Goal: Task Accomplishment & Management: Complete application form

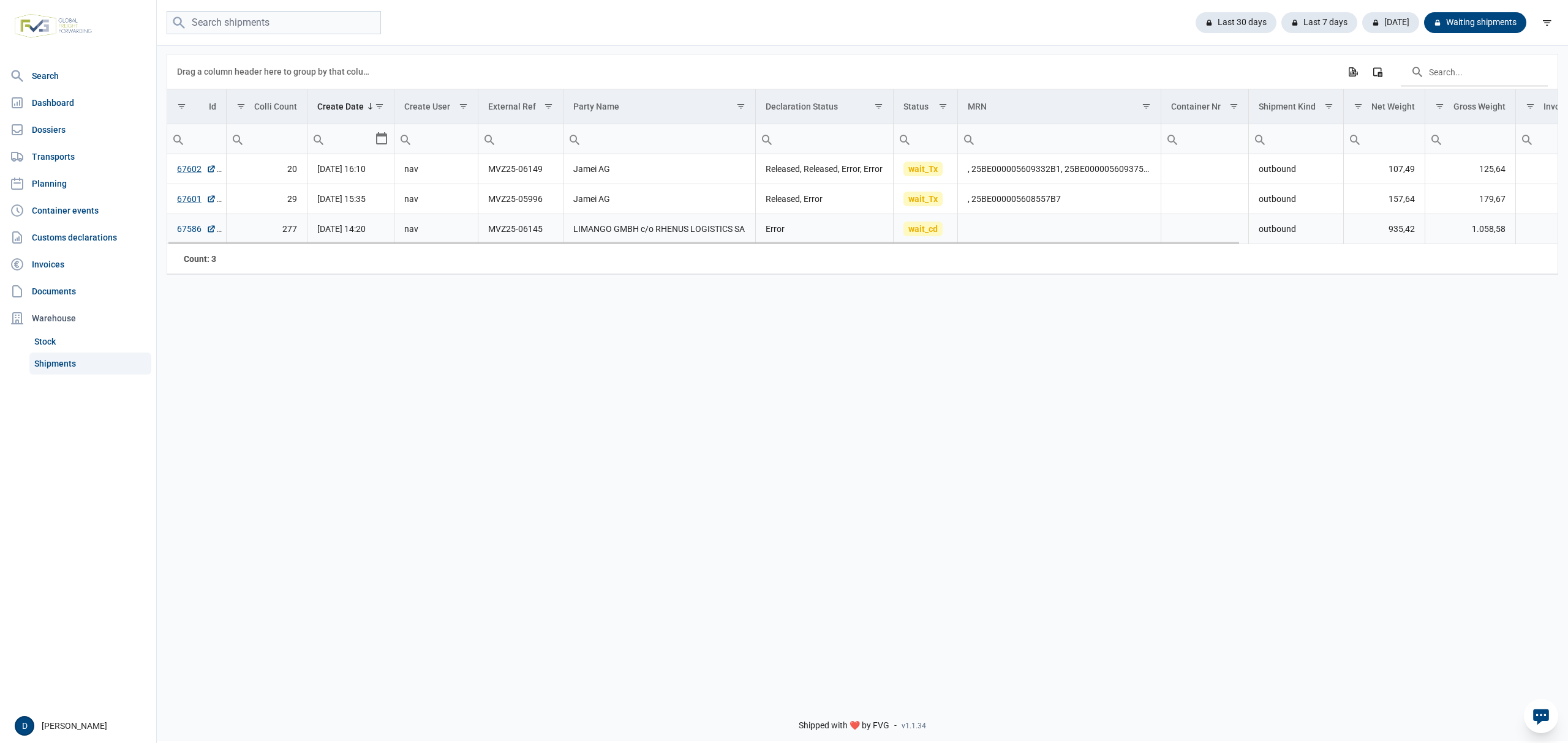
click at [187, 228] on link "67586" at bounding box center [197, 229] width 39 height 13
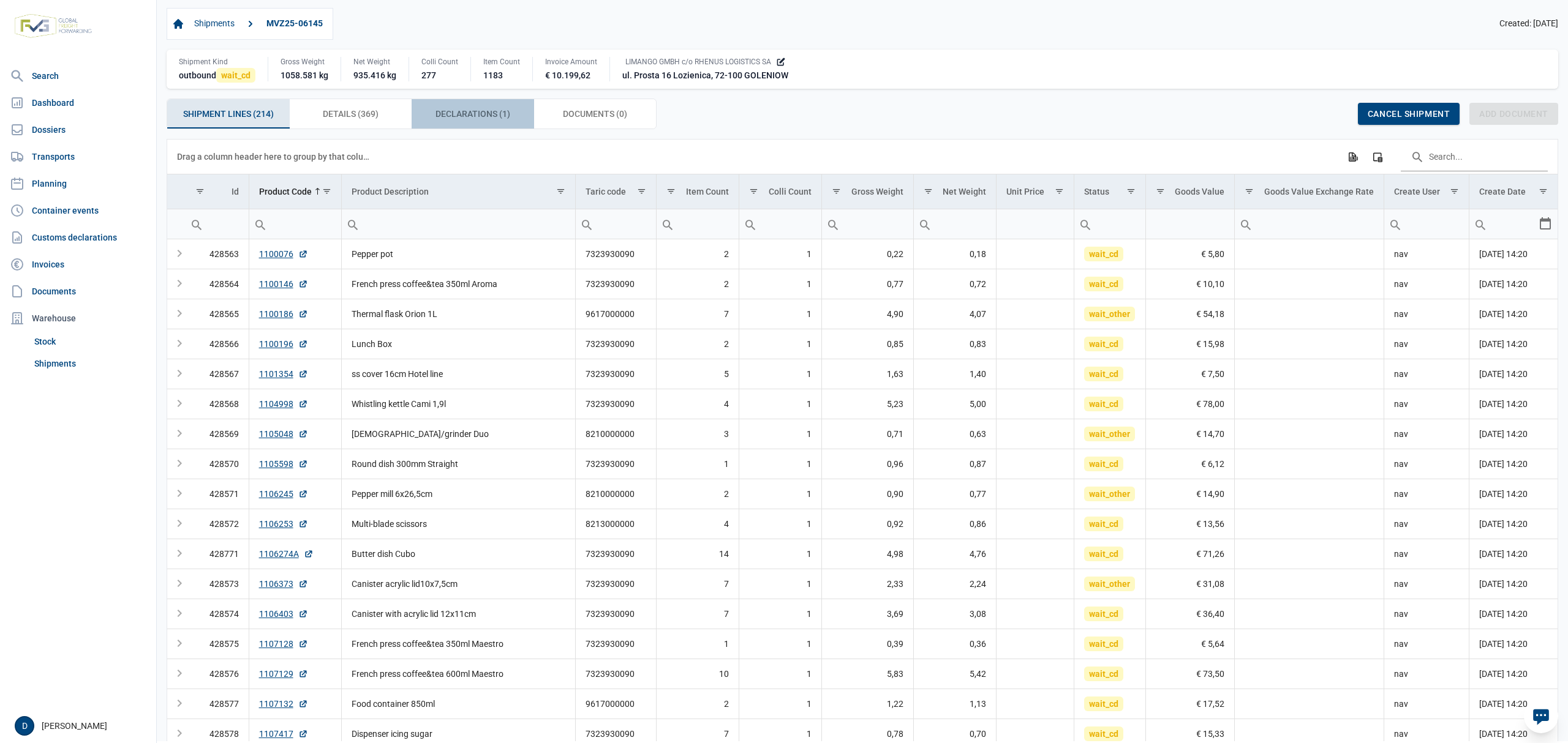
click at [473, 115] on span "Declarations (1) Declarations (1)" at bounding box center [472, 114] width 74 height 14
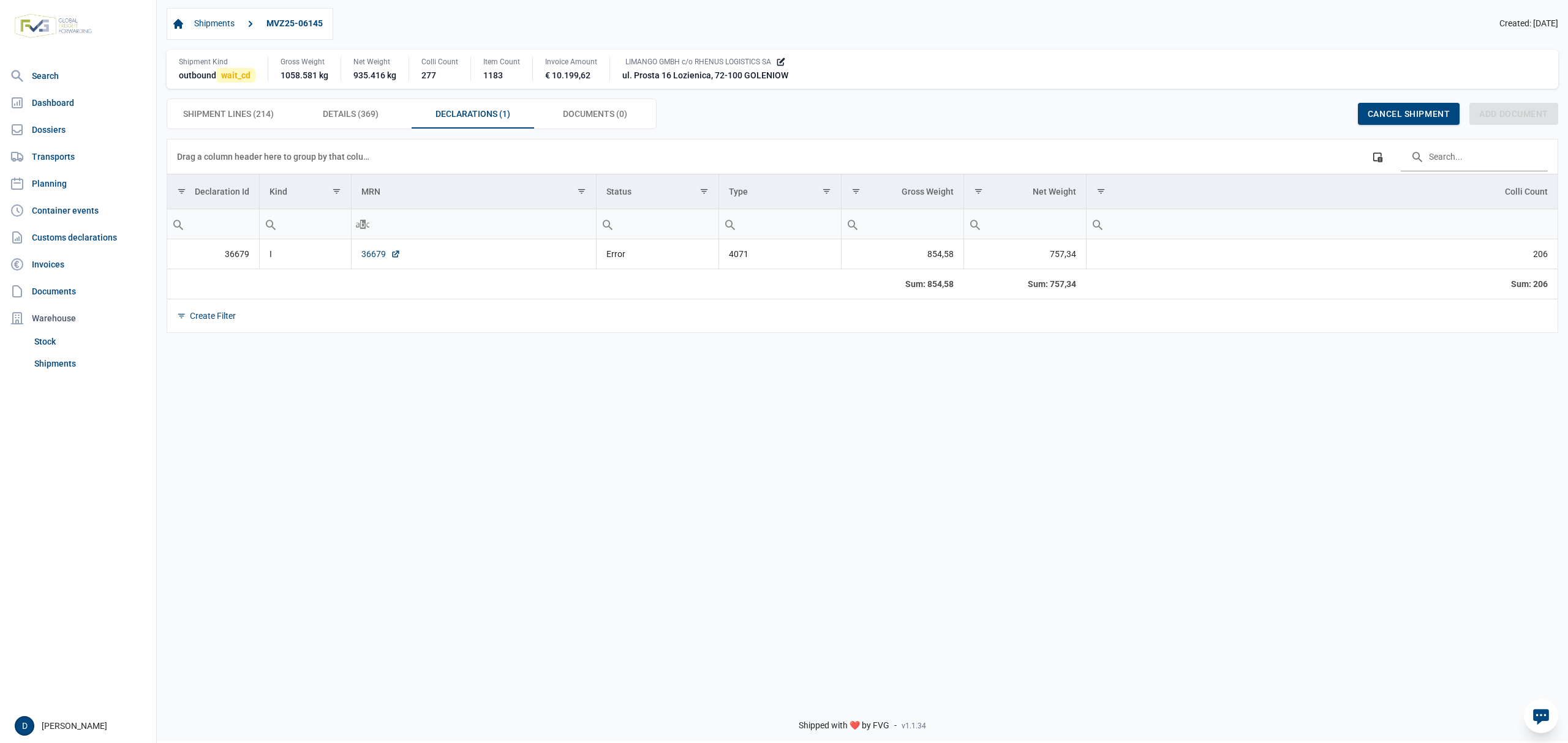
click at [377, 257] on link "36679" at bounding box center [381, 254] width 39 height 13
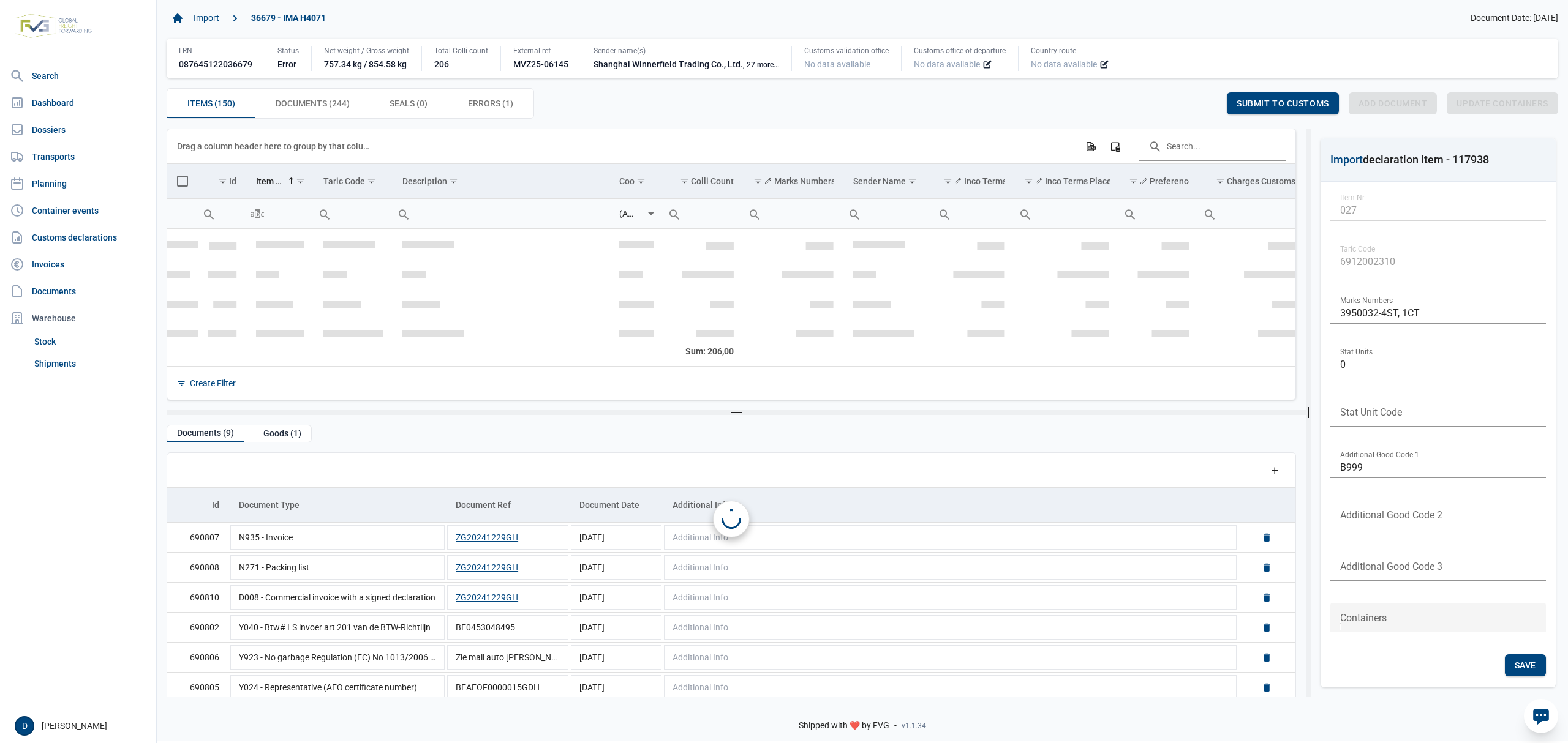
scroll to position [784, 0]
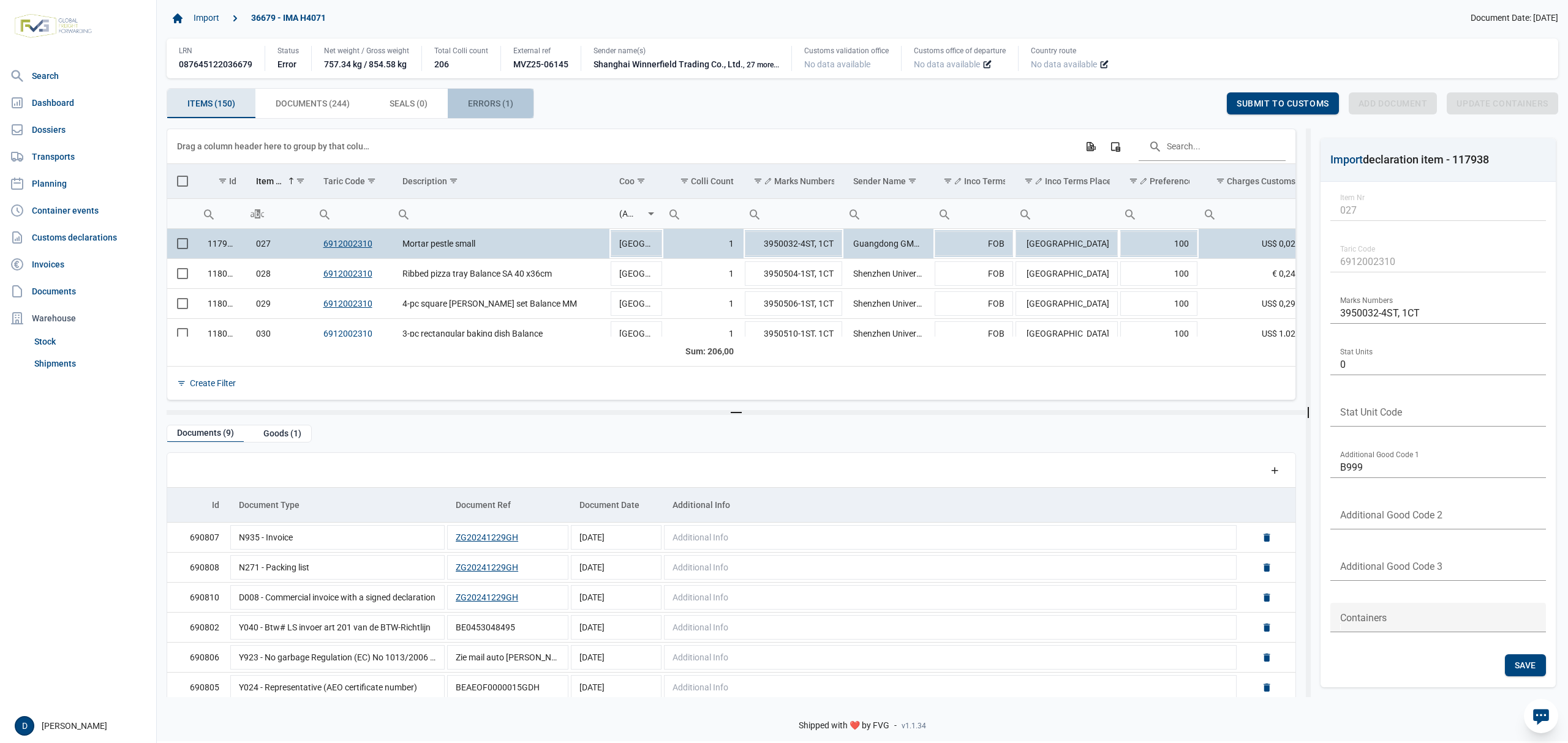
click at [493, 109] on span "Errors (1) Errors (1)" at bounding box center [490, 103] width 46 height 14
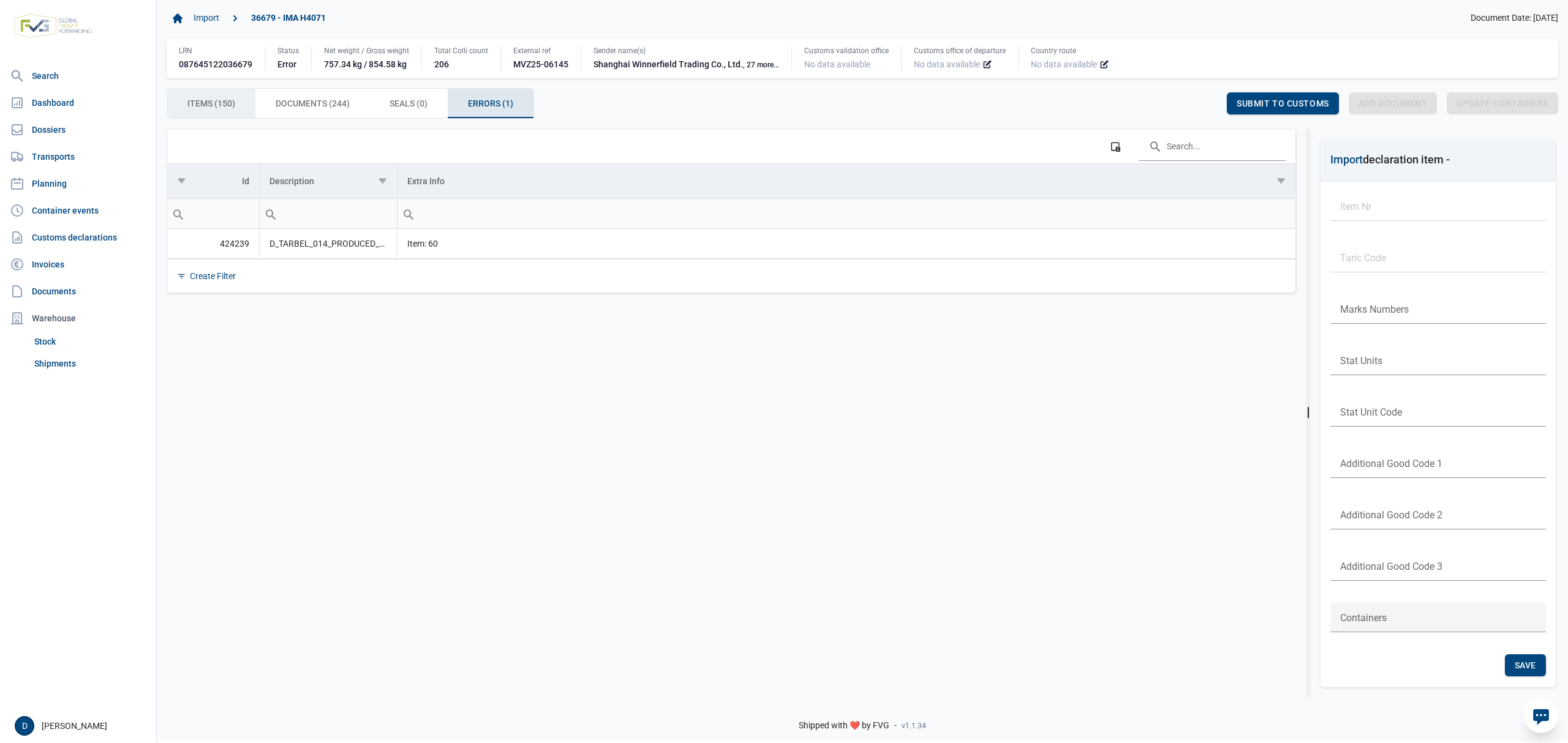
click at [209, 101] on span "Items (150) Items (150)" at bounding box center [210, 103] width 47 height 14
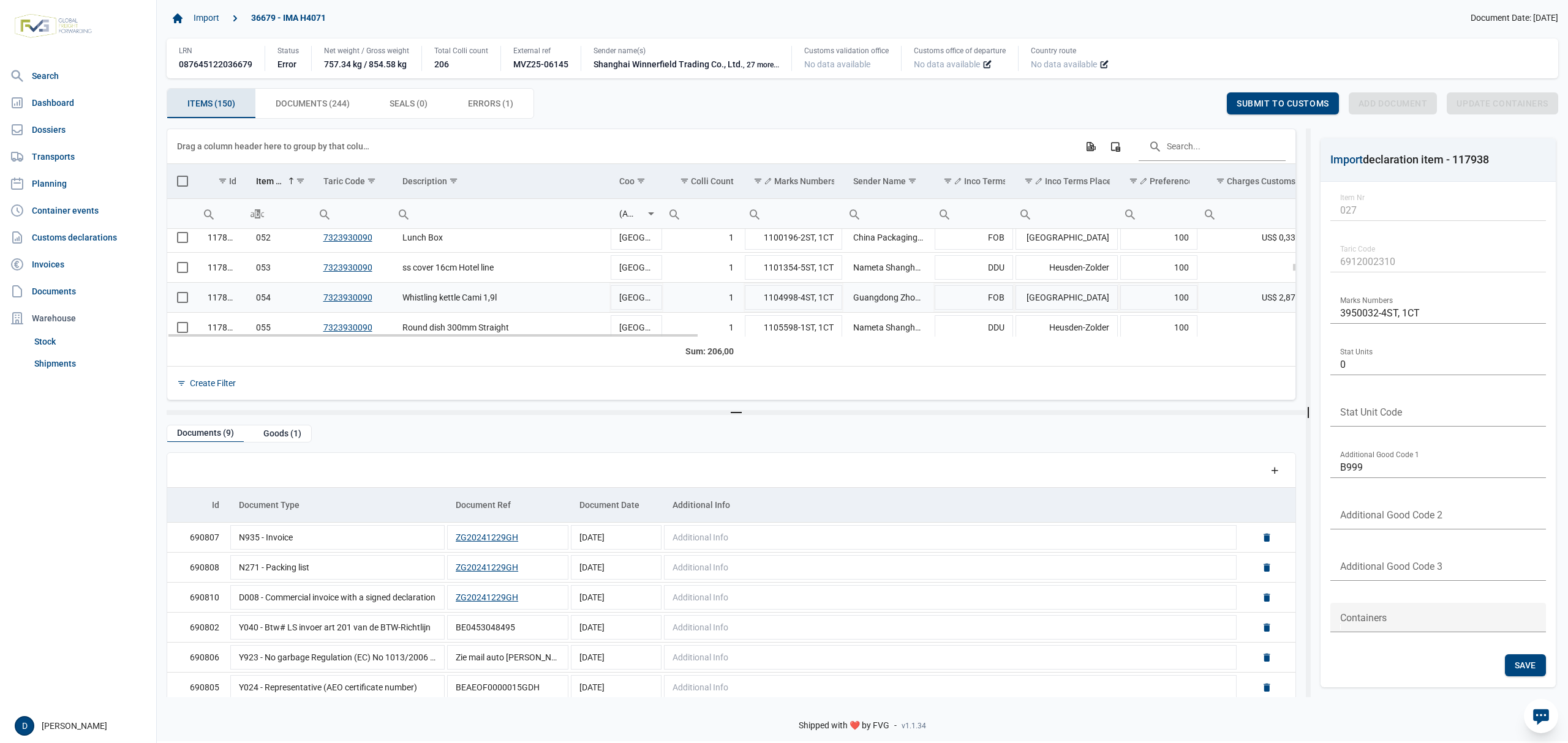
scroll to position [1762, 0]
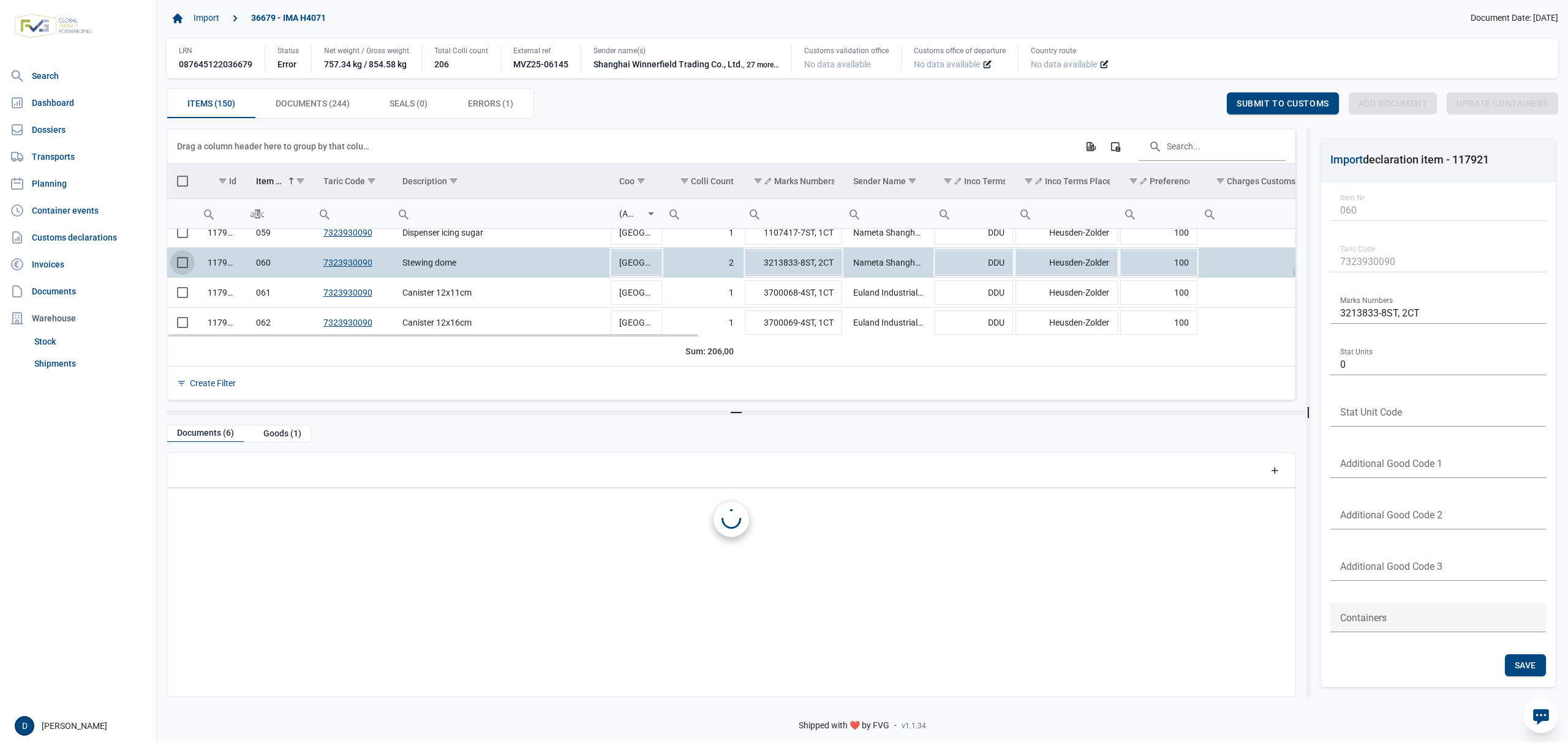
click at [177, 263] on span "Select row" at bounding box center [183, 262] width 11 height 11
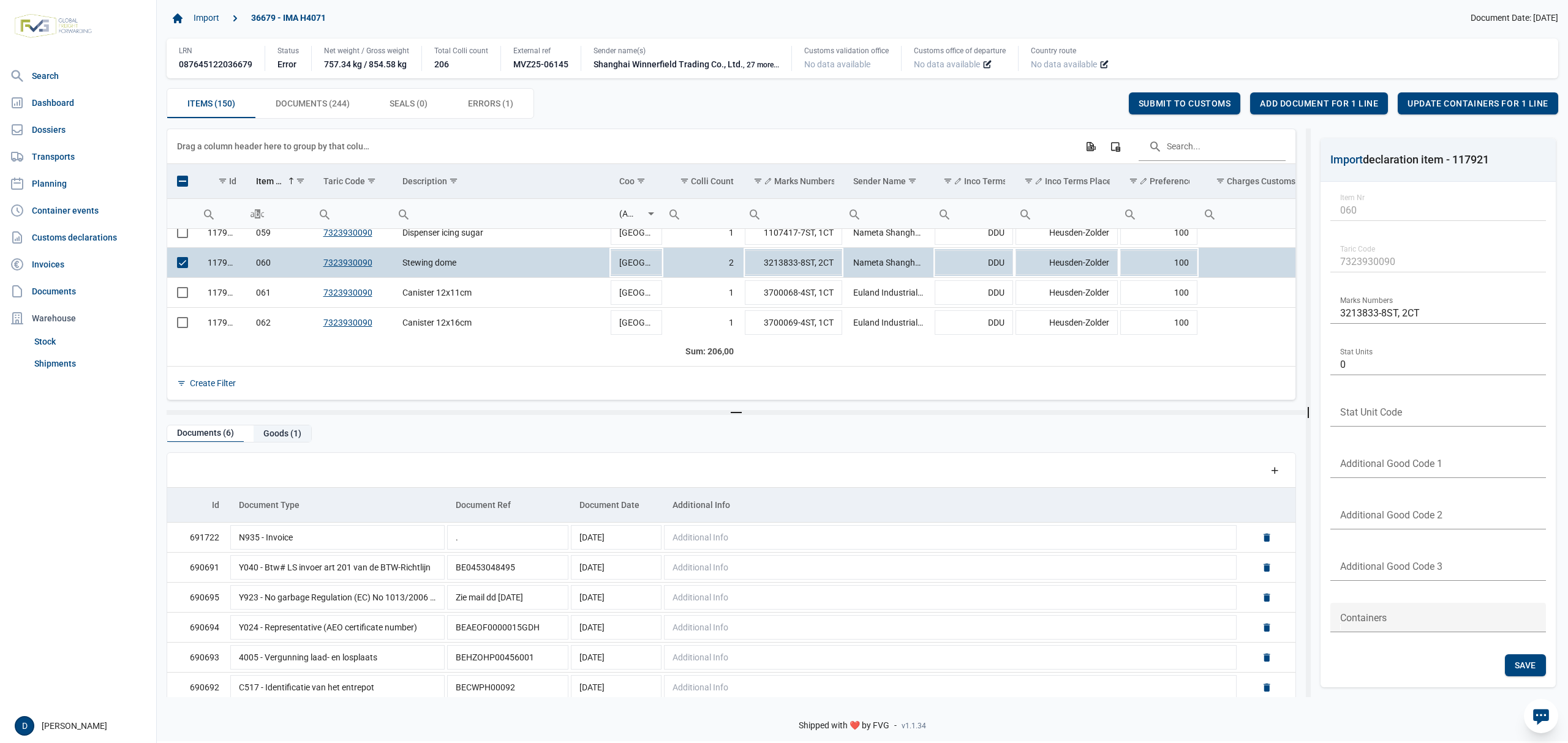
click at [286, 433] on div "Goods (1)" at bounding box center [282, 433] width 57 height 16
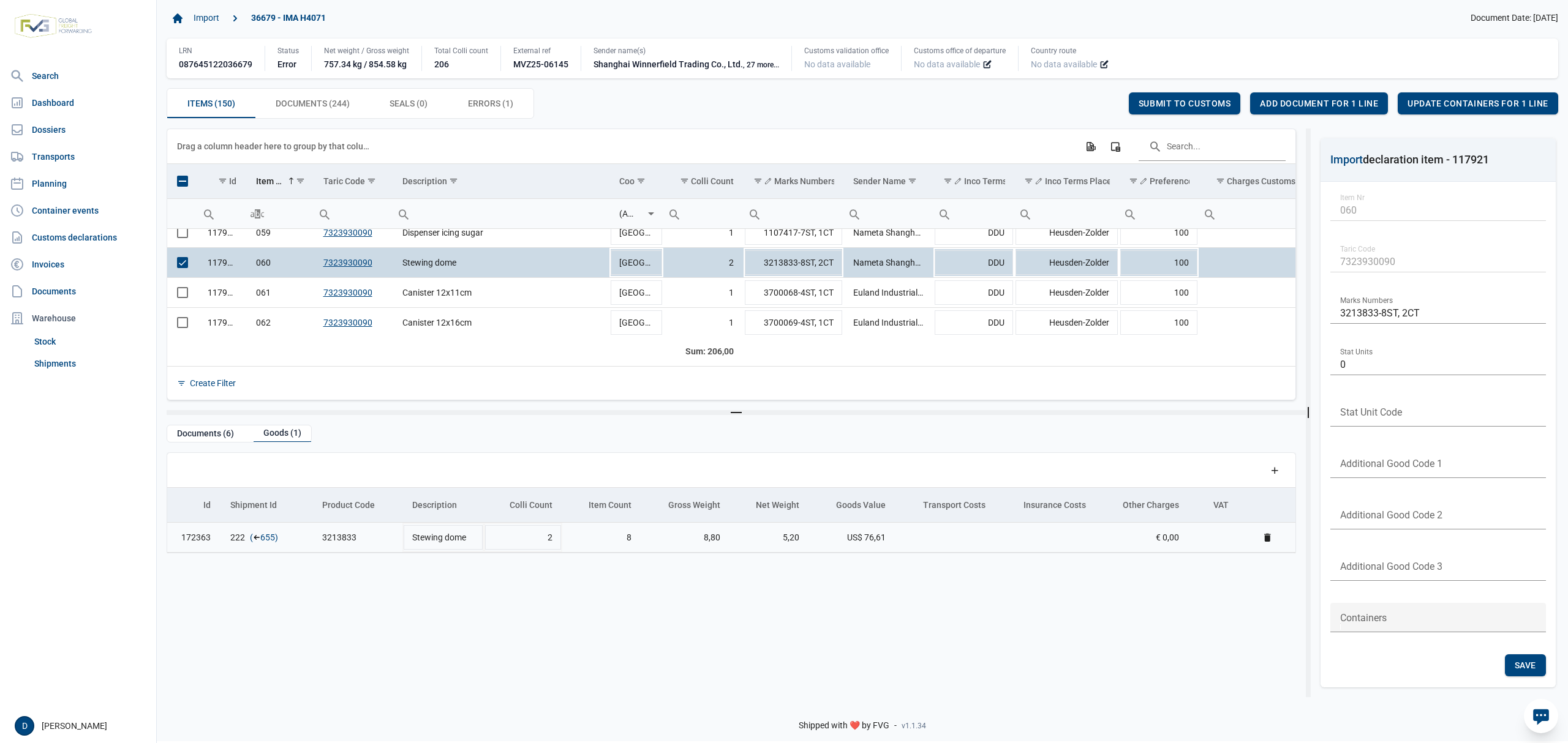
click at [261, 540] on link "655" at bounding box center [268, 538] width 14 height 13
click at [1280, 96] on div "Add document for 1 line" at bounding box center [1319, 103] width 138 height 22
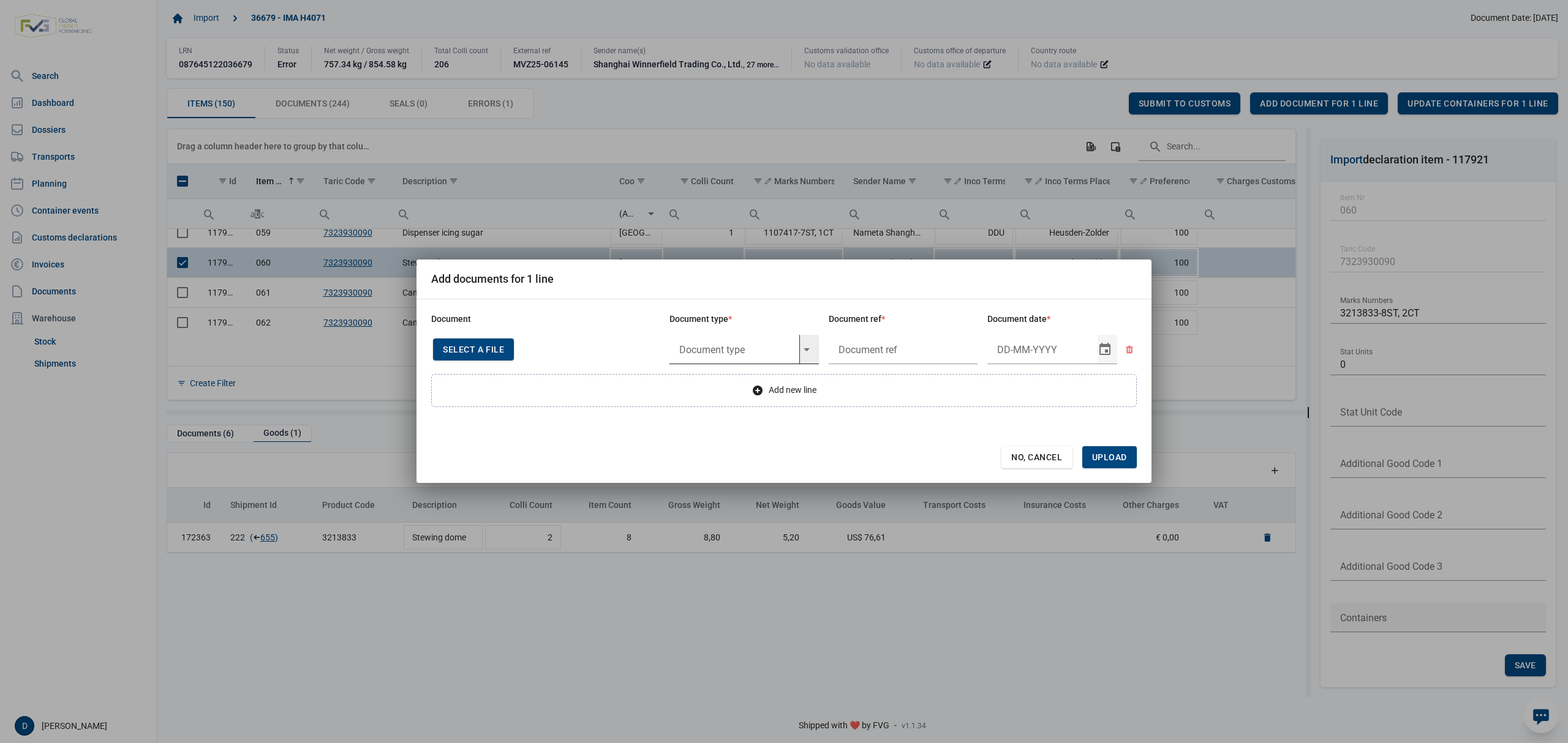
click at [714, 349] on input "text" at bounding box center [733, 349] width 130 height 30
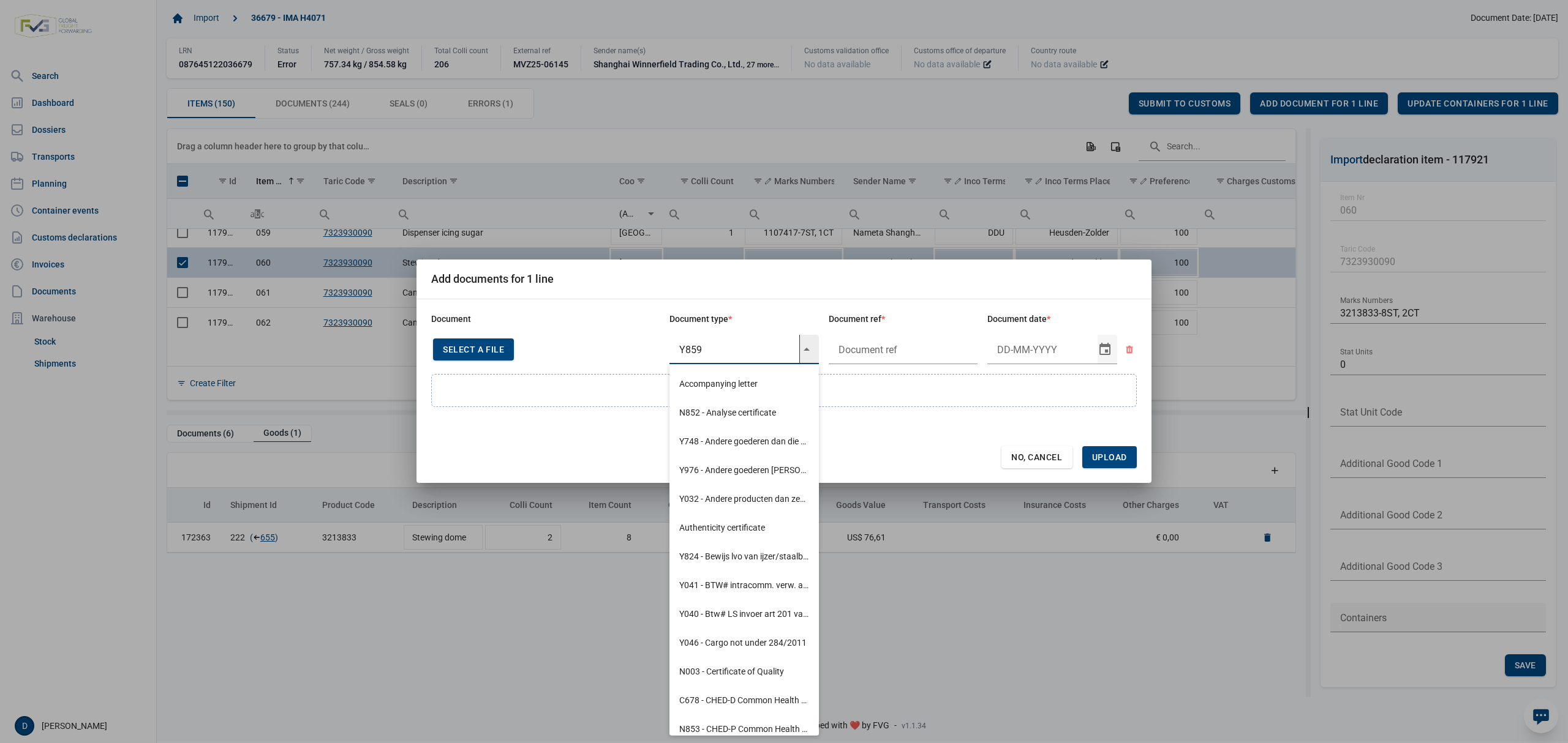
type input "Y859 - Entry prior to 30/9/2023"
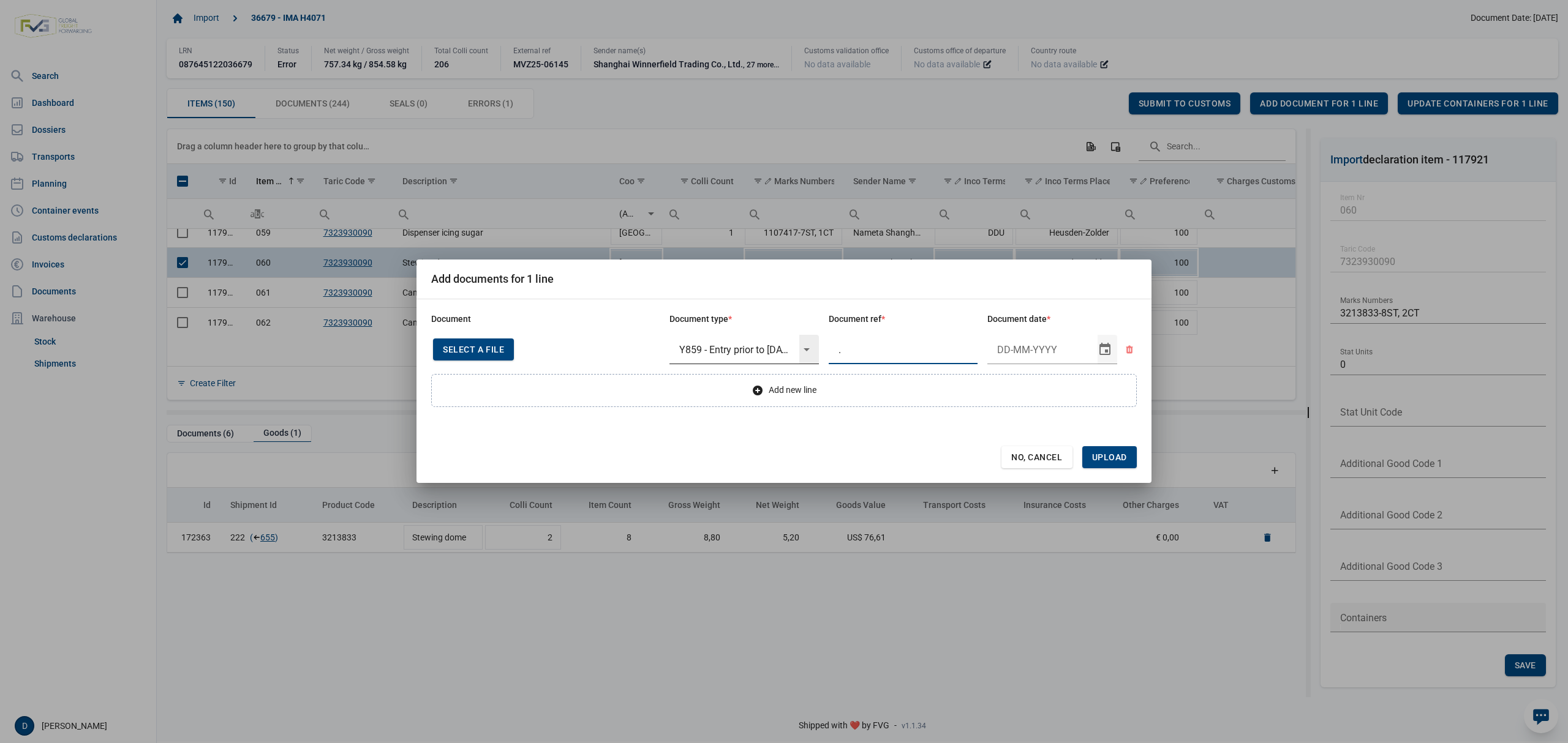
type input "."
type input "2-1-2019"
click at [1107, 459] on span "Upload" at bounding box center [1109, 457] width 35 height 10
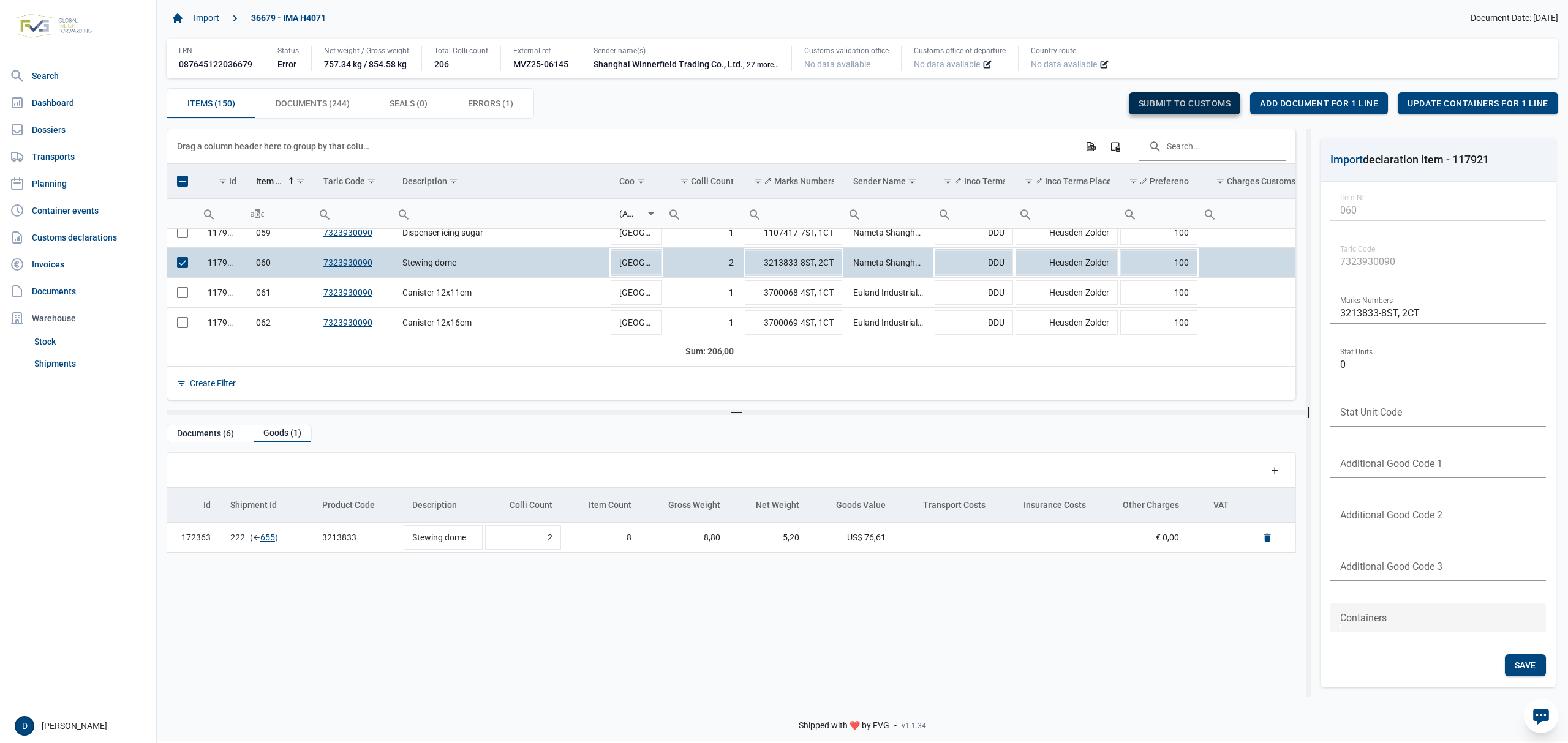
click at [1169, 96] on div "Submit to customs" at bounding box center [1184, 103] width 112 height 22
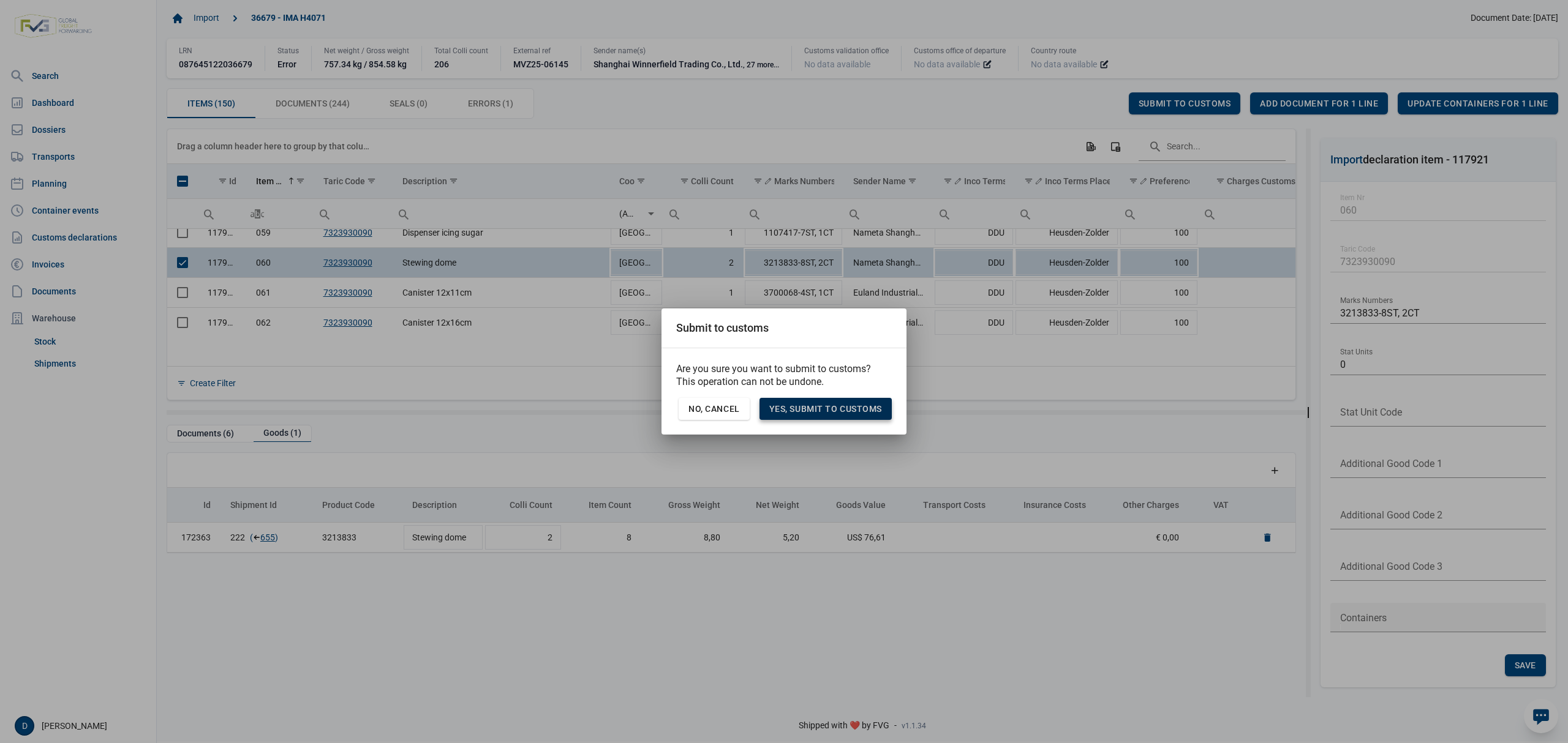
click at [829, 406] on span "Yes, Submit to customs" at bounding box center [826, 408] width 113 height 10
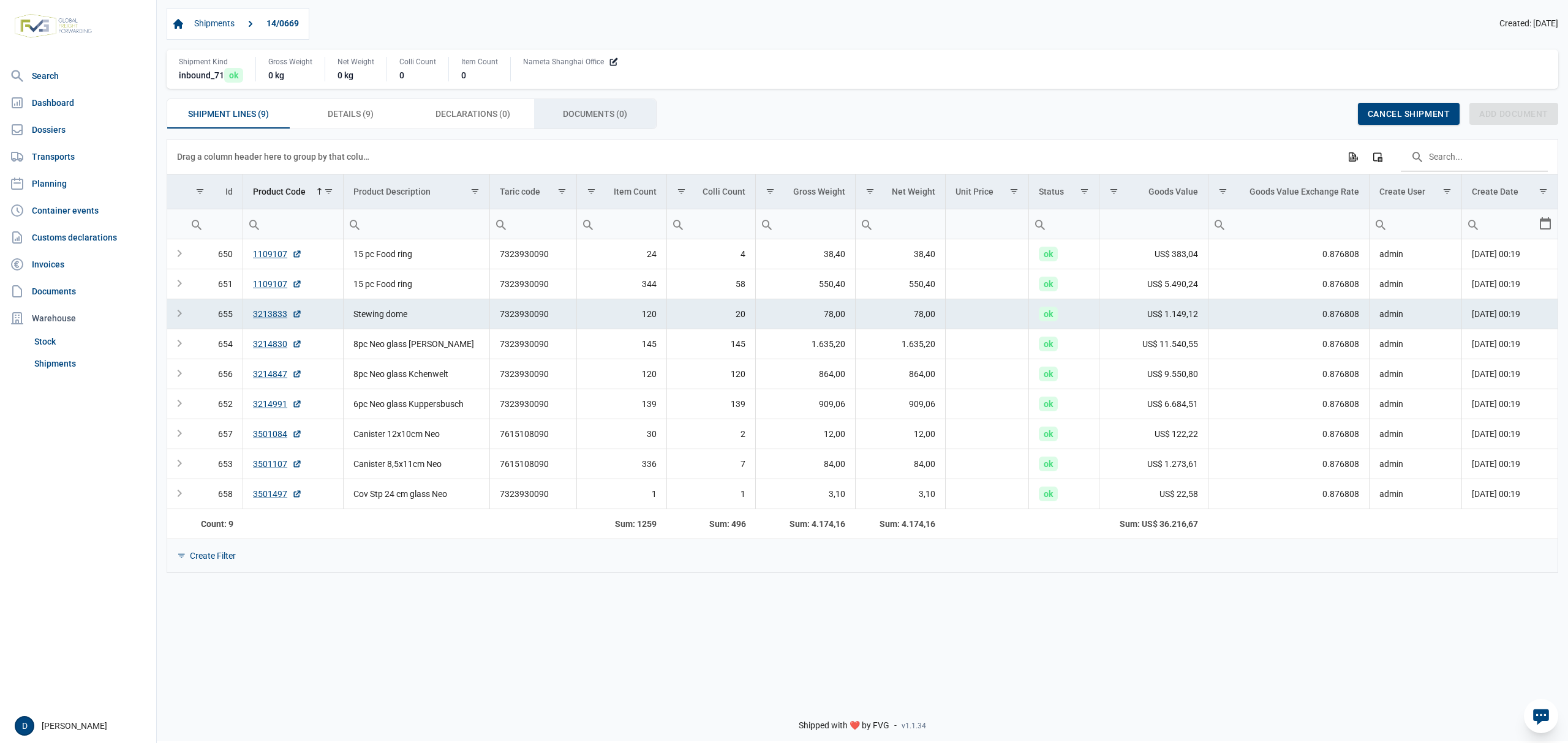
click at [587, 115] on span "Documents (0) Documents (0)" at bounding box center [595, 114] width 64 height 14
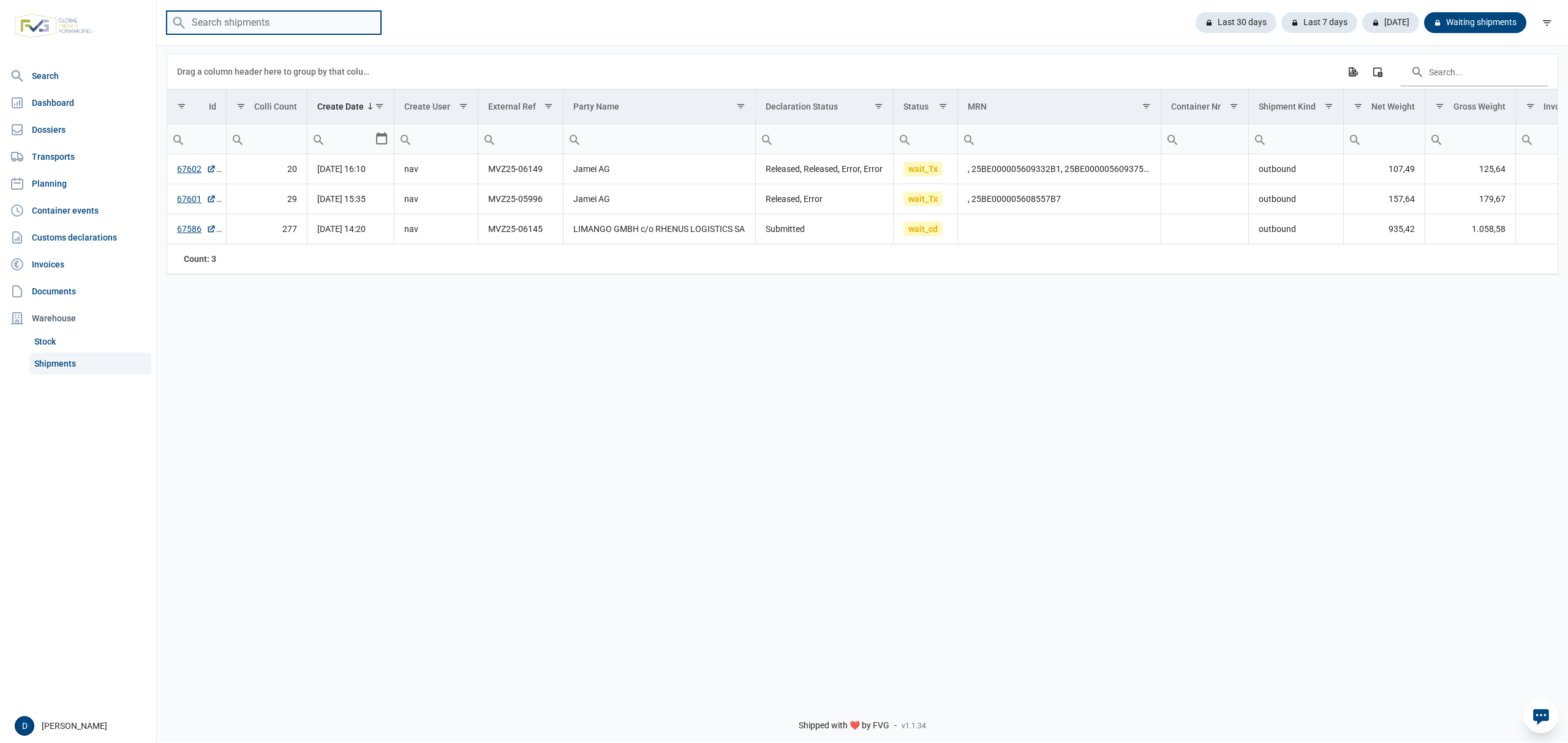
click at [200, 22] on input "search" at bounding box center [273, 22] width 214 height 24
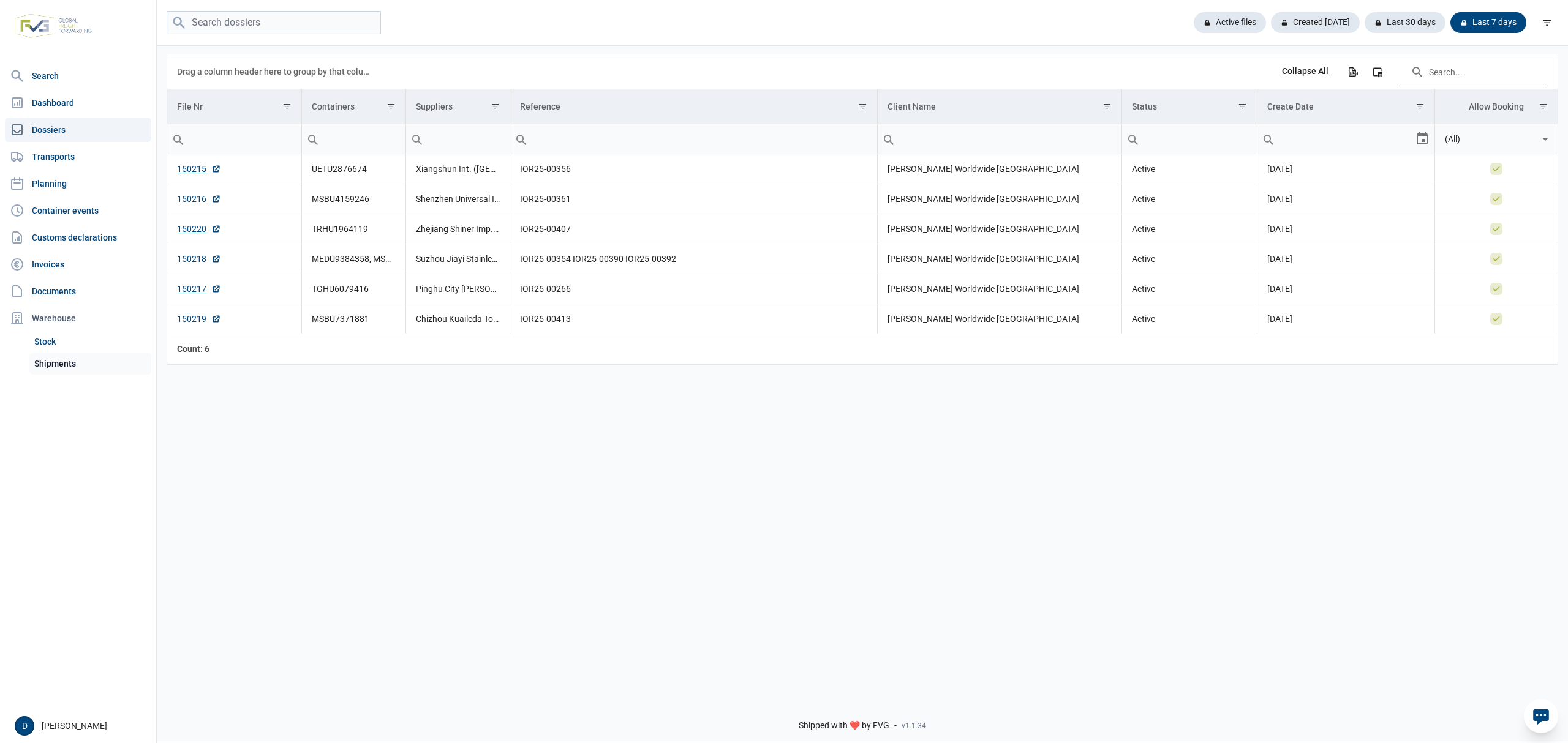
click at [69, 363] on link "Shipments" at bounding box center [90, 363] width 122 height 22
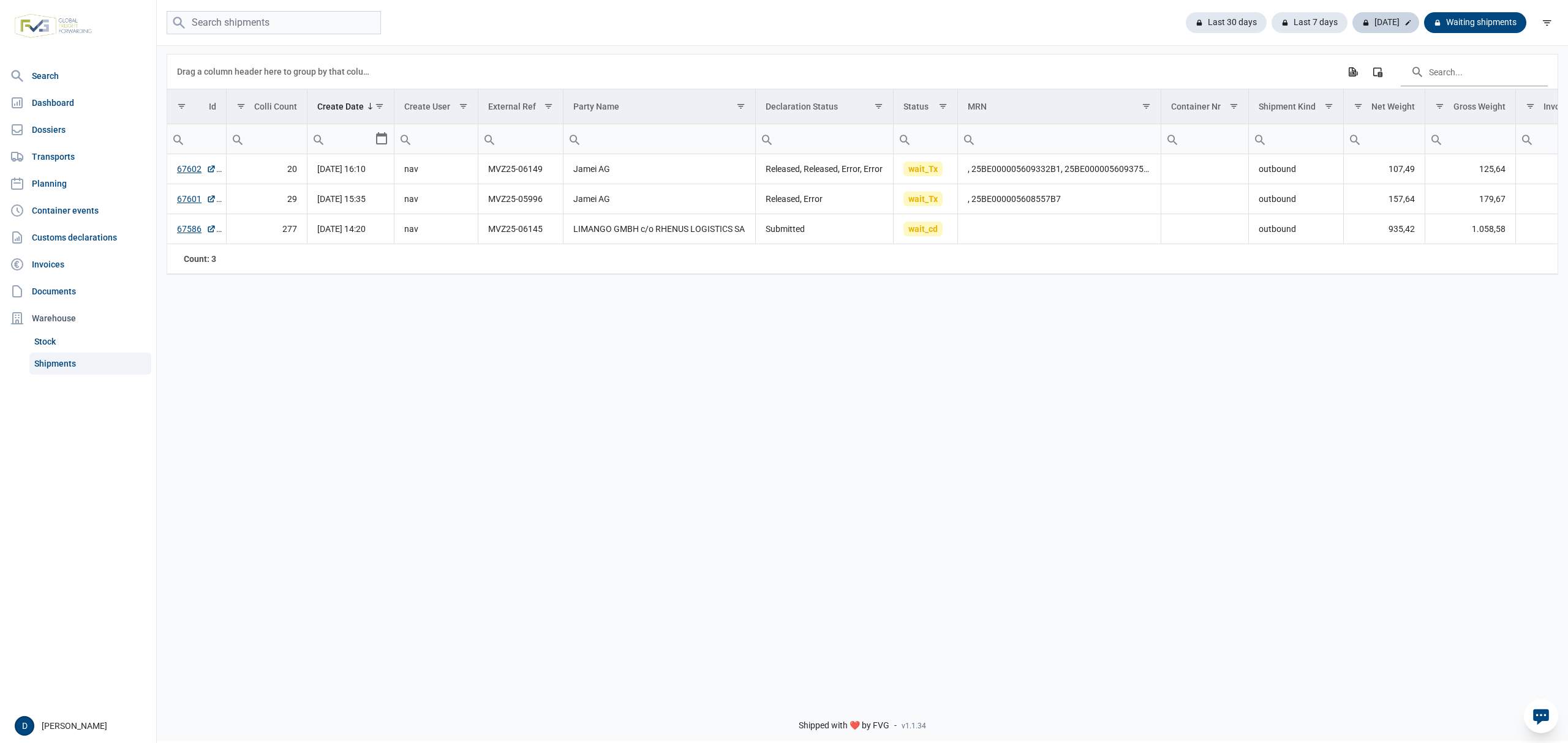
click at [1380, 20] on div "[DATE]" at bounding box center [1385, 22] width 67 height 21
